Goal: Check status: Check status

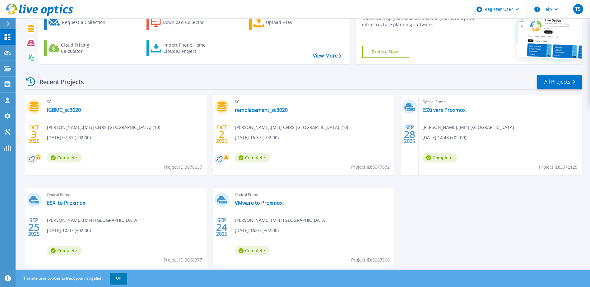
scroll to position [57, 0]
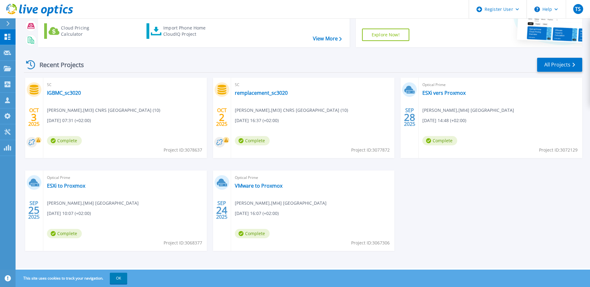
click at [195, 149] on span "Project ID: 3078637" at bounding box center [182, 150] width 39 height 7
copy span "3078637"
click at [72, 95] on link "IGBMC_sc3020" at bounding box center [64, 93] width 34 height 6
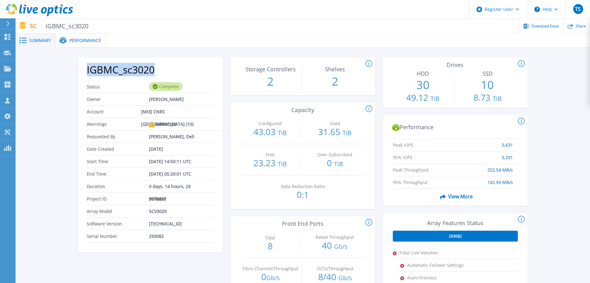
drag, startPoint x: 84, startPoint y: 71, endPoint x: 153, endPoint y: 74, distance: 69.1
click at [153, 74] on div "IGBMC_sc3020 Status Complete Owner Guillaume SEITH Account [MI3] CNRS Alsace (1…" at bounding box center [150, 157] width 145 height 191
copy h2 "IGBMC_sc3020"
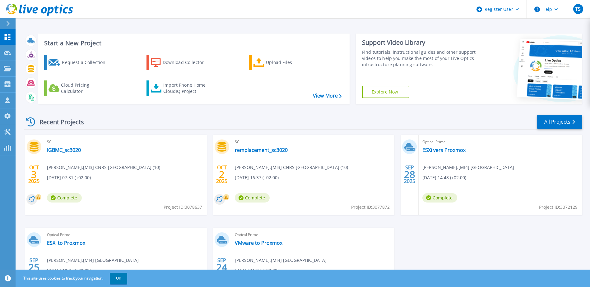
click at [197, 206] on span "Project ID: 3078637" at bounding box center [182, 207] width 39 height 7
copy span "3078637"
click at [30, 199] on icon at bounding box center [32, 199] width 6 height 6
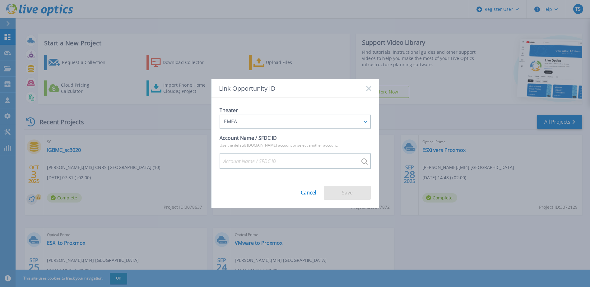
click at [370, 90] on icon at bounding box center [368, 88] width 5 height 5
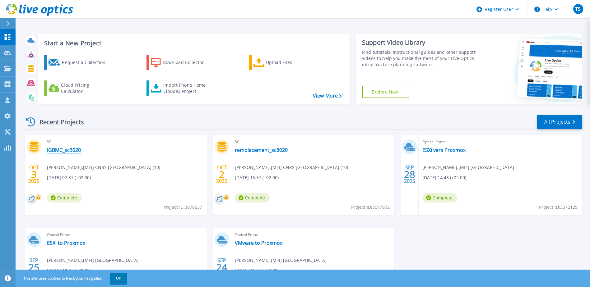
click at [74, 149] on link "IGBMC_sc3020" at bounding box center [64, 150] width 34 height 6
